Goal: Task Accomplishment & Management: Manage account settings

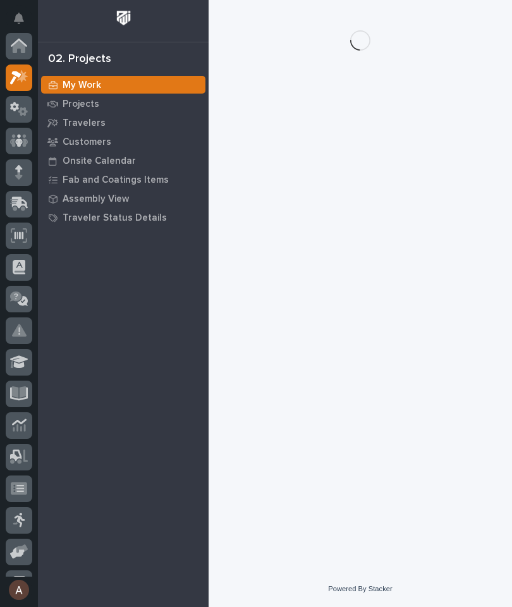
scroll to position [32, 0]
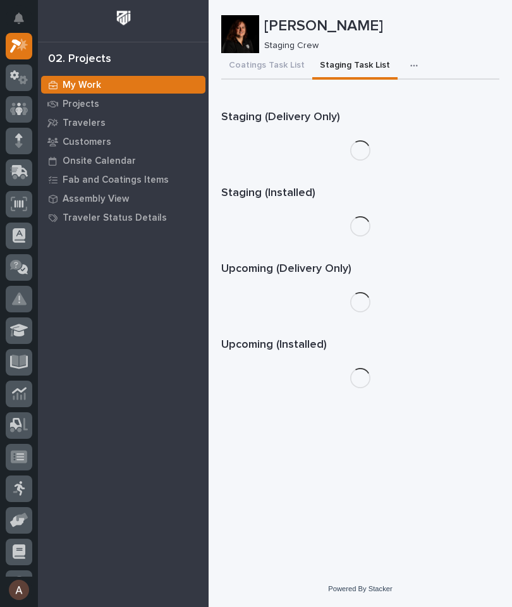
click at [19, 177] on icon at bounding box center [19, 172] width 18 height 15
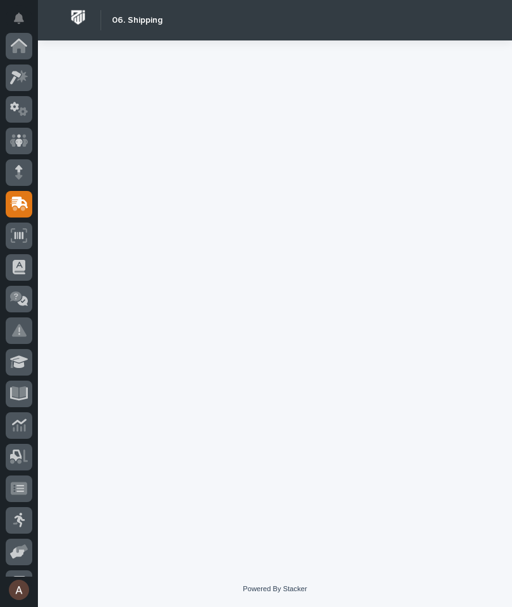
scroll to position [151, 0]
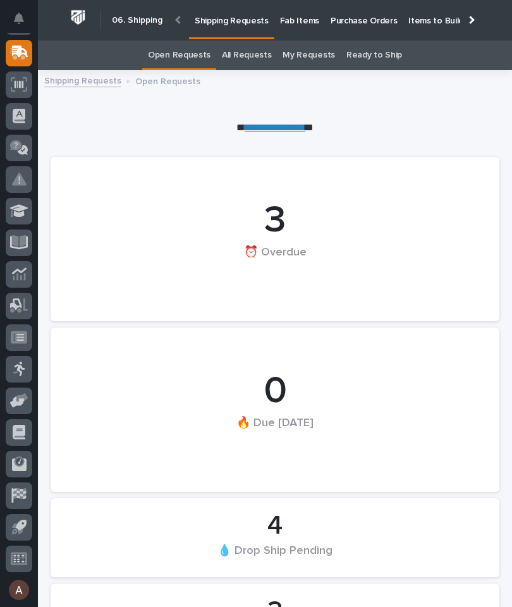
click at [301, 27] on link "Fab Items" at bounding box center [300, 19] width 51 height 39
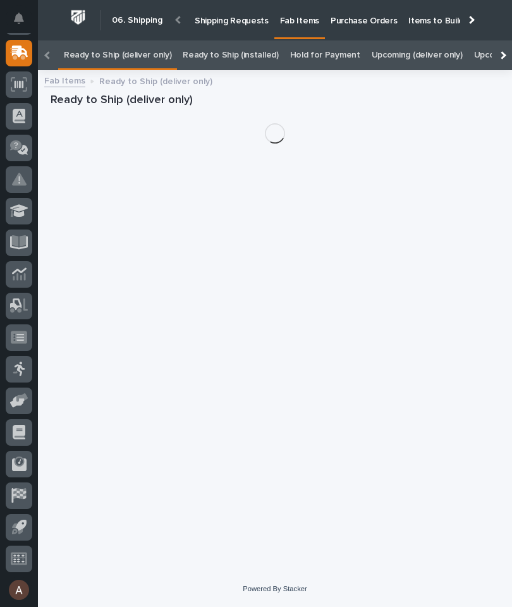
scroll to position [0, -152]
click at [506, 40] on div at bounding box center [502, 55] width 20 height 30
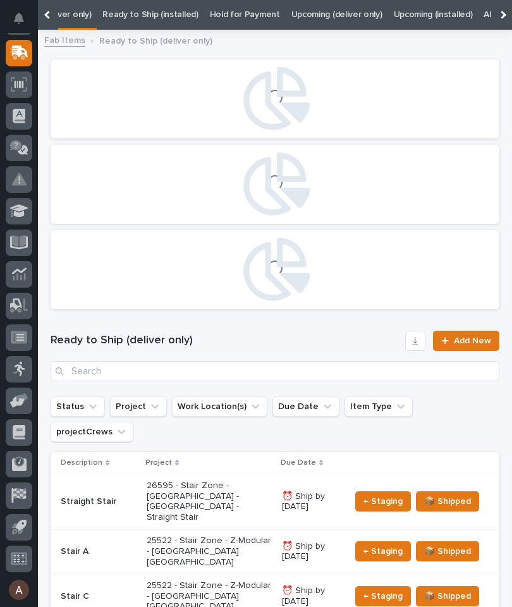
scroll to position [0, 0]
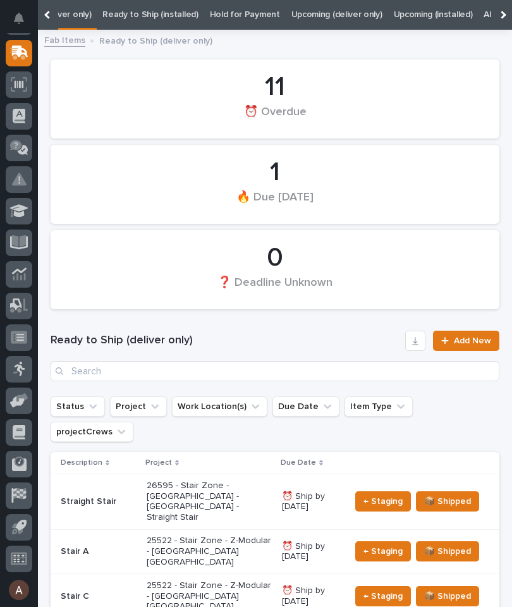
click at [507, 20] on div at bounding box center [502, 15] width 20 height 30
click at [312, 23] on link "All" at bounding box center [316, 15] width 9 height 30
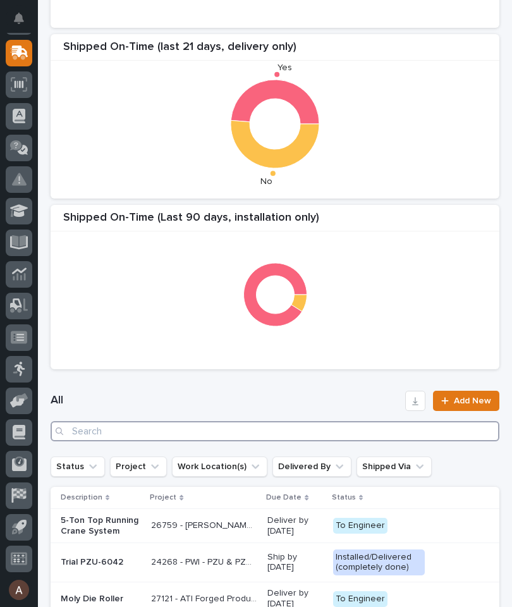
click at [341, 431] on input "Search" at bounding box center [275, 431] width 449 height 20
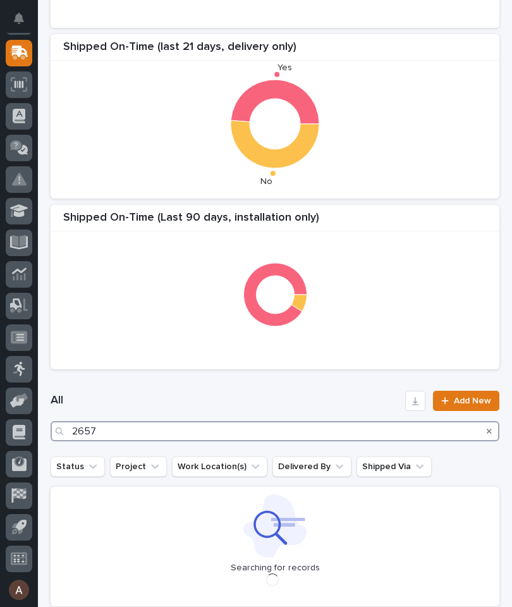
type input "26571"
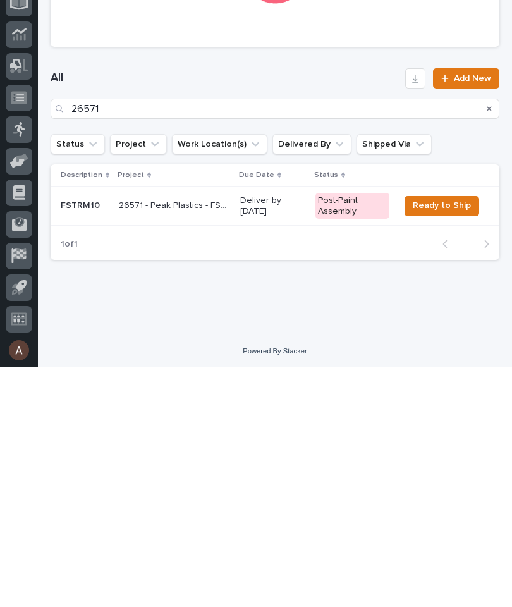
click at [77, 440] on p "FSTRM10" at bounding box center [85, 445] width 48 height 11
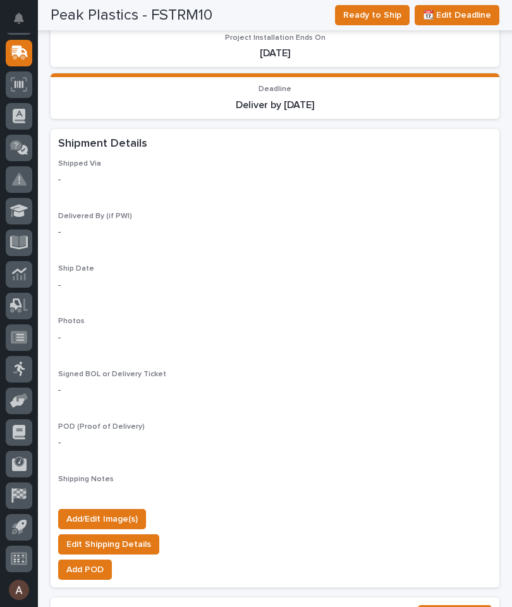
click at [130, 512] on span "Add/Edit Image(s)" at bounding box center [101, 519] width 71 height 15
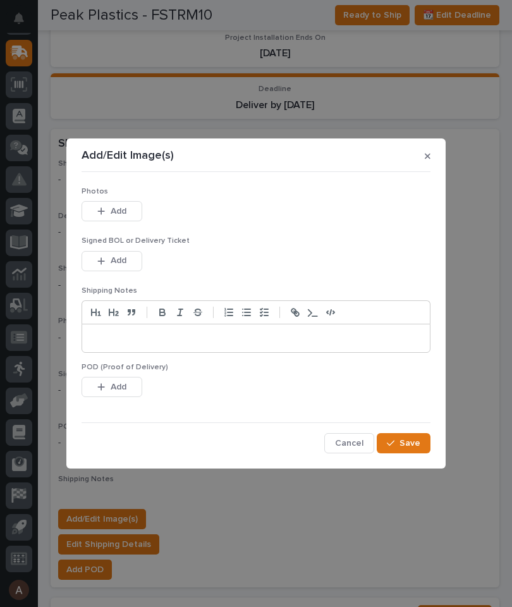
click at [121, 221] on button "Add" at bounding box center [112, 211] width 61 height 20
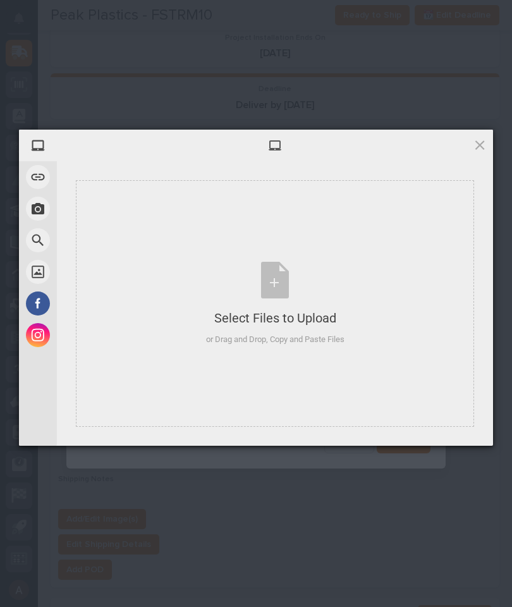
click at [364, 269] on div "Select Files to Upload or Drag and Drop, Copy and Paste Files" at bounding box center [275, 303] width 399 height 247
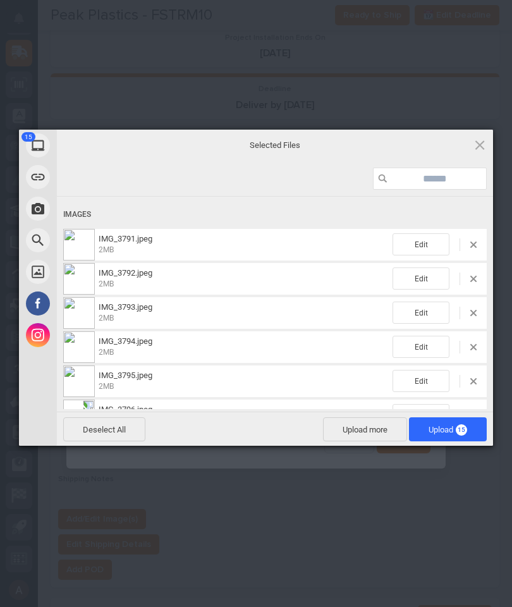
click at [460, 426] on span "15" at bounding box center [461, 430] width 11 height 11
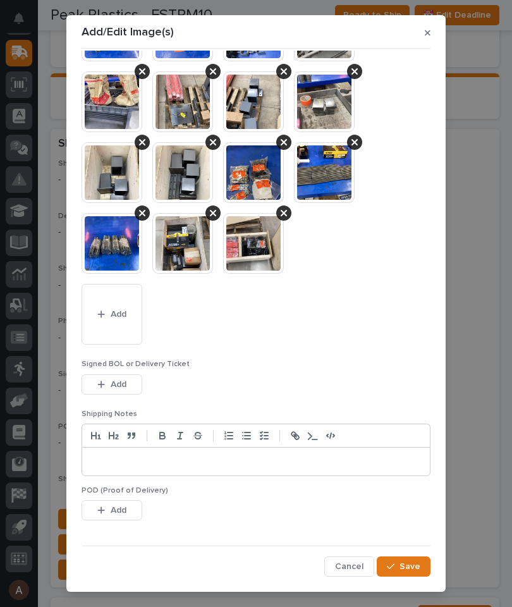
scroll to position [76, 0]
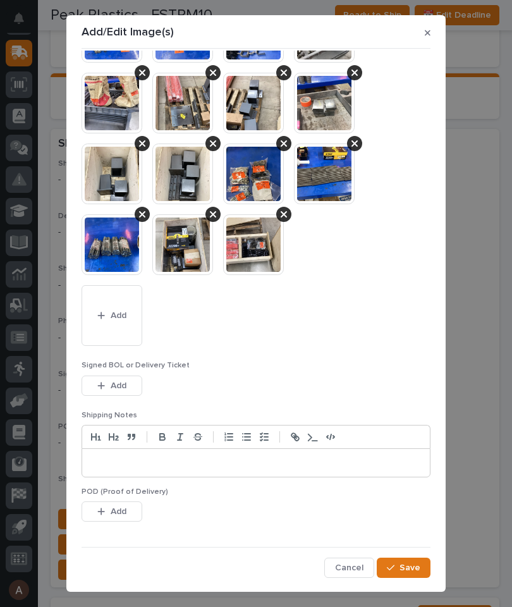
click at [411, 563] on span "Save" at bounding box center [410, 567] width 21 height 11
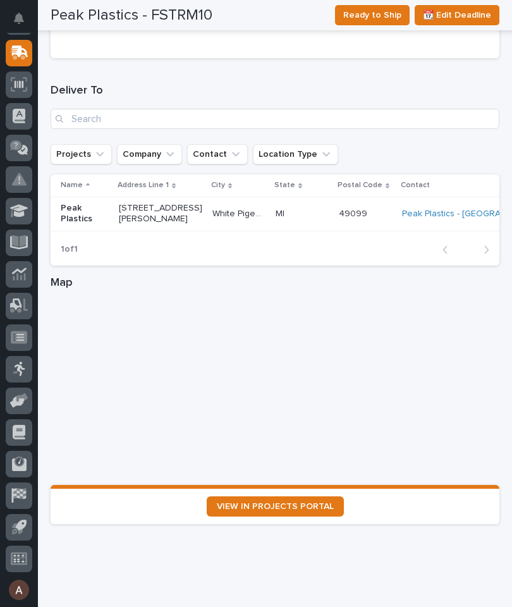
scroll to position [1790, 0]
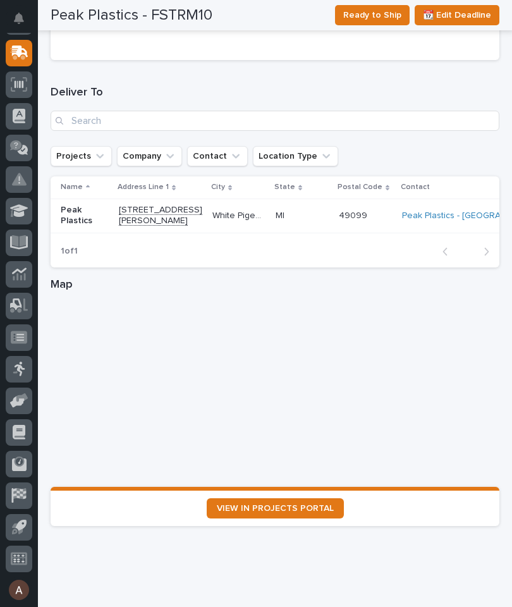
click at [299, 504] on span "VIEW IN PROJECTS PORTAL" at bounding box center [275, 508] width 117 height 9
click at [267, 499] on link "VIEW IN PROJECTS PORTAL" at bounding box center [275, 509] width 137 height 20
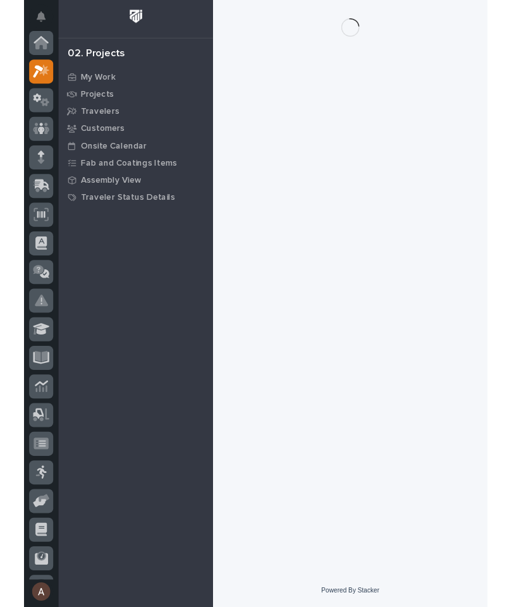
scroll to position [32, 0]
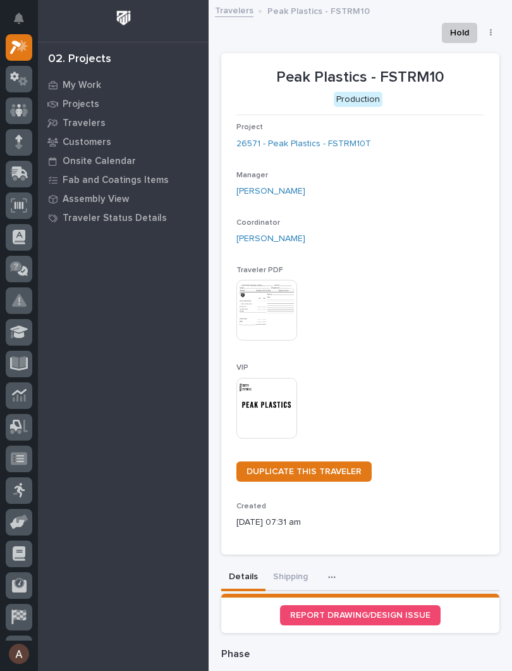
click at [273, 400] on img at bounding box center [267, 408] width 61 height 61
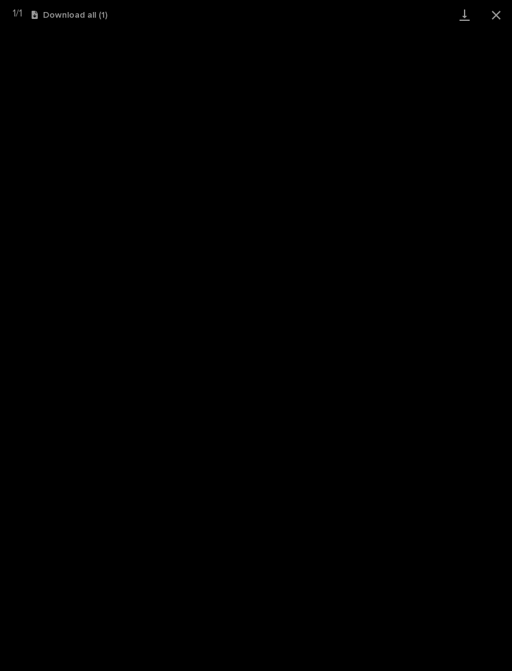
click at [464, 16] on link "Download" at bounding box center [465, 15] width 32 height 30
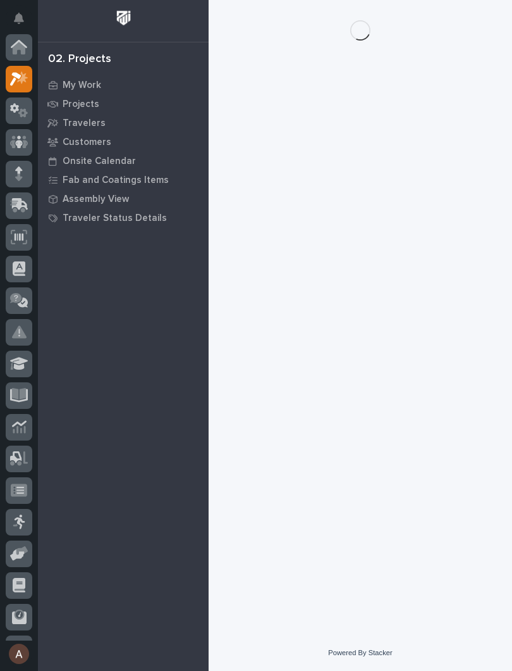
scroll to position [32, 0]
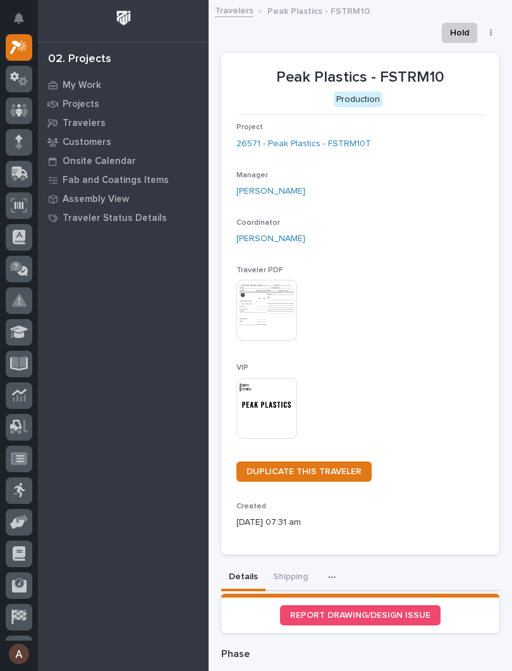
click at [261, 404] on img at bounding box center [267, 408] width 61 height 61
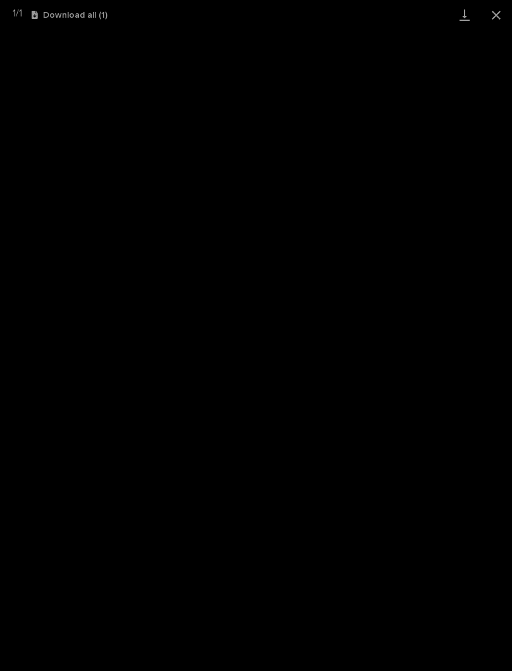
click at [464, 20] on link "Download" at bounding box center [465, 15] width 32 height 30
